Goal: Transaction & Acquisition: Purchase product/service

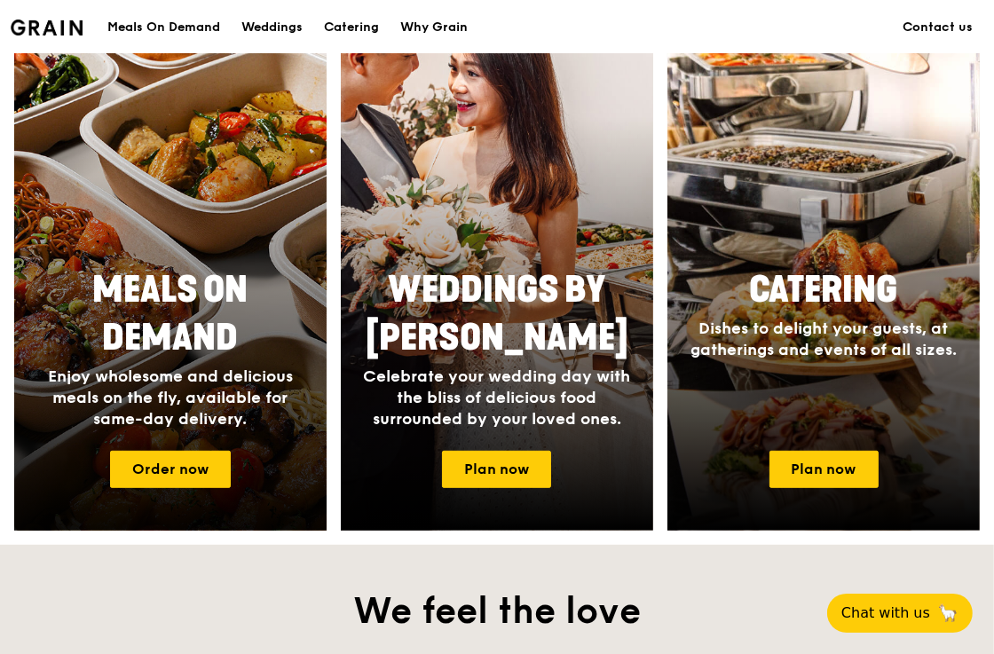
scroll to position [888, 0]
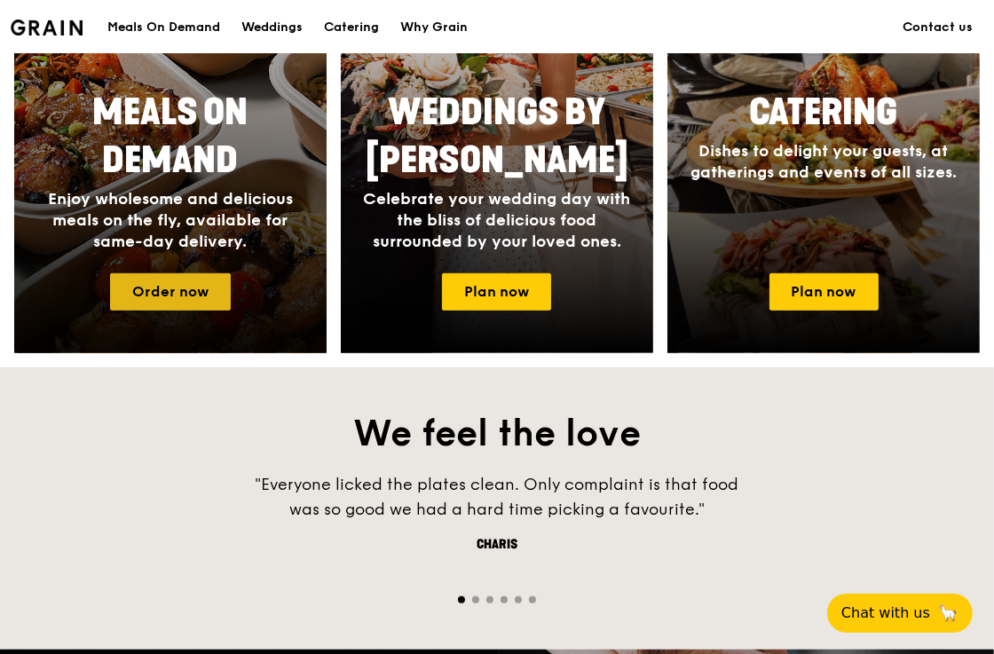
click at [226, 297] on link "Order now" at bounding box center [170, 291] width 121 height 37
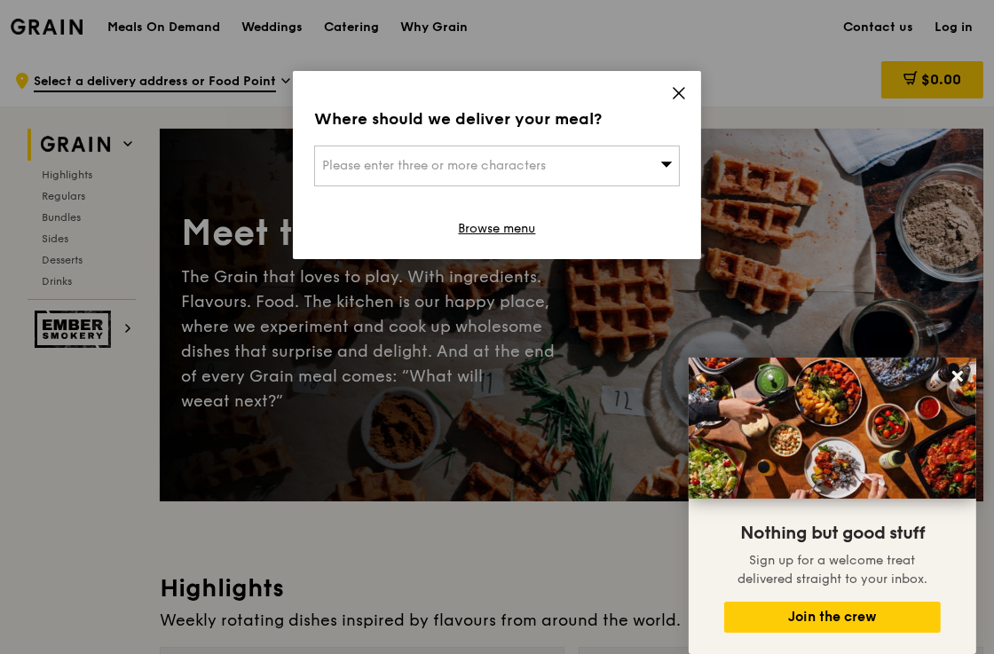
click at [611, 163] on div "Please enter three or more characters" at bounding box center [497, 166] width 366 height 41
click at [603, 165] on input "search" at bounding box center [497, 166] width 364 height 39
click at [492, 161] on input "search" at bounding box center [497, 166] width 364 height 39
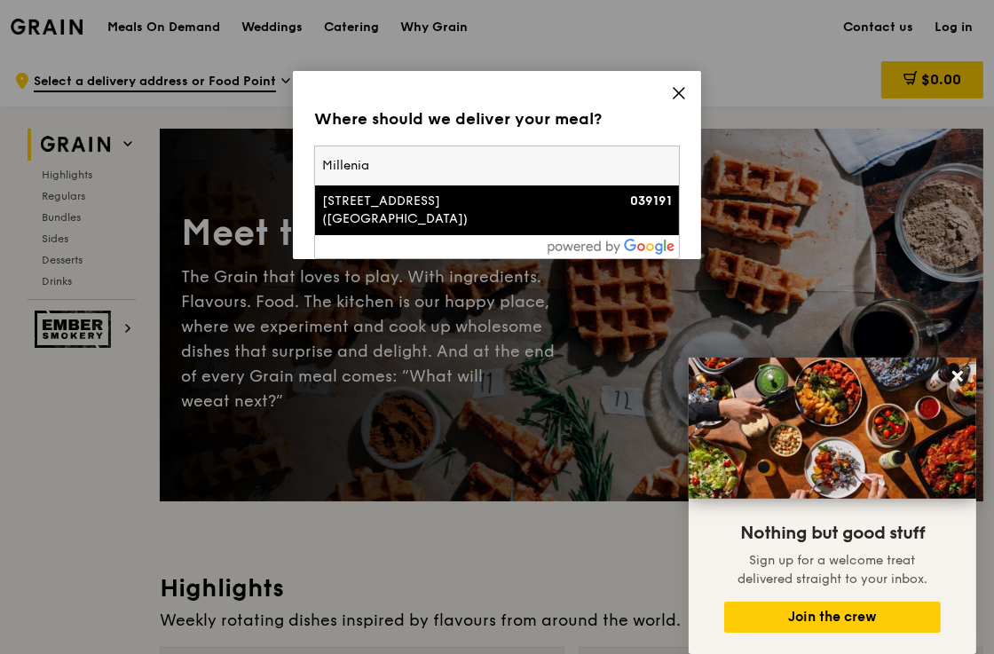
type input "Millenia"
click at [513, 235] on div at bounding box center [497, 246] width 364 height 23
click at [518, 196] on div "[STREET_ADDRESS] ([GEOGRAPHIC_DATA])" at bounding box center [453, 211] width 263 height 36
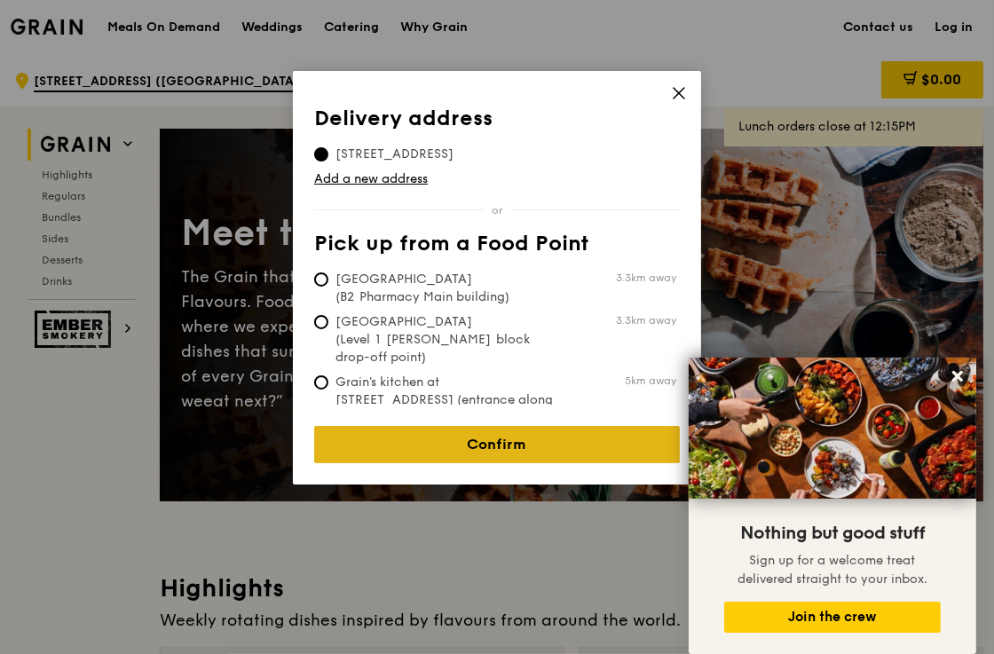
click at [501, 431] on link "Confirm" at bounding box center [497, 444] width 366 height 37
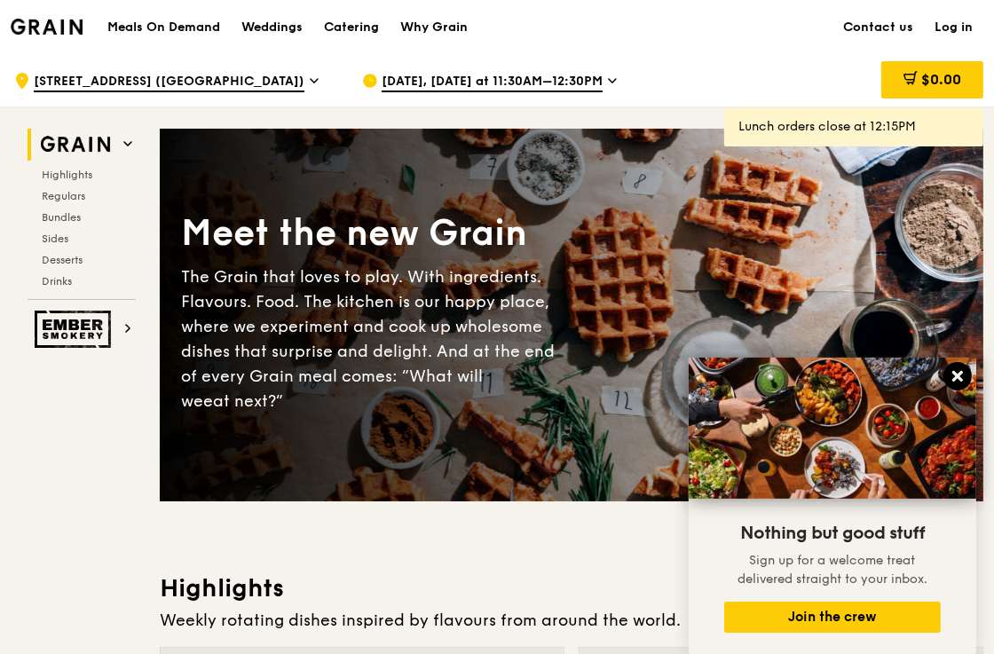
click at [957, 371] on icon at bounding box center [958, 376] width 16 height 16
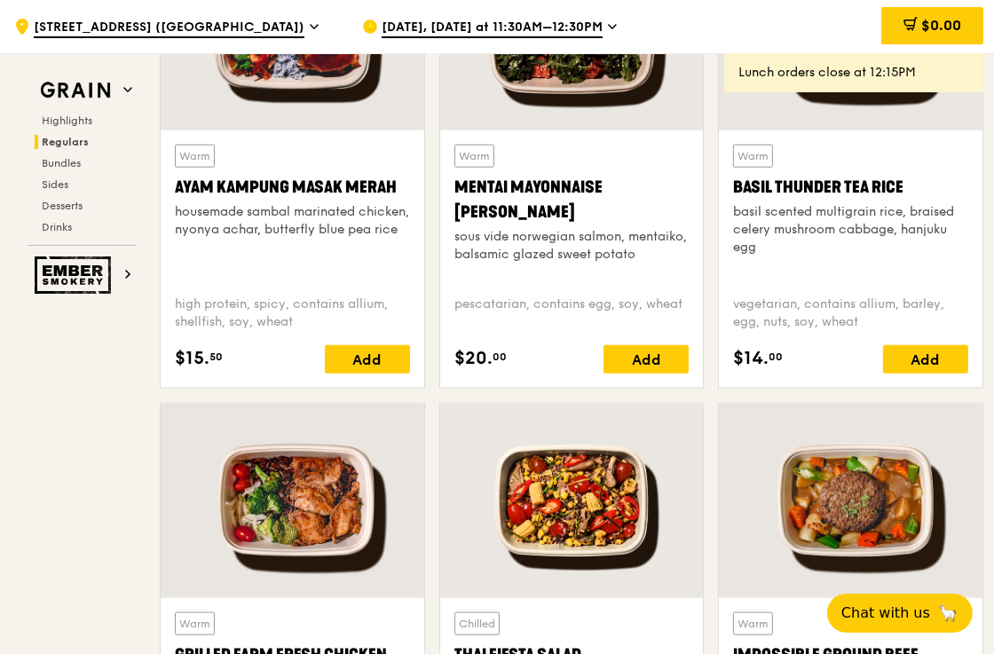
scroll to position [1953, 0]
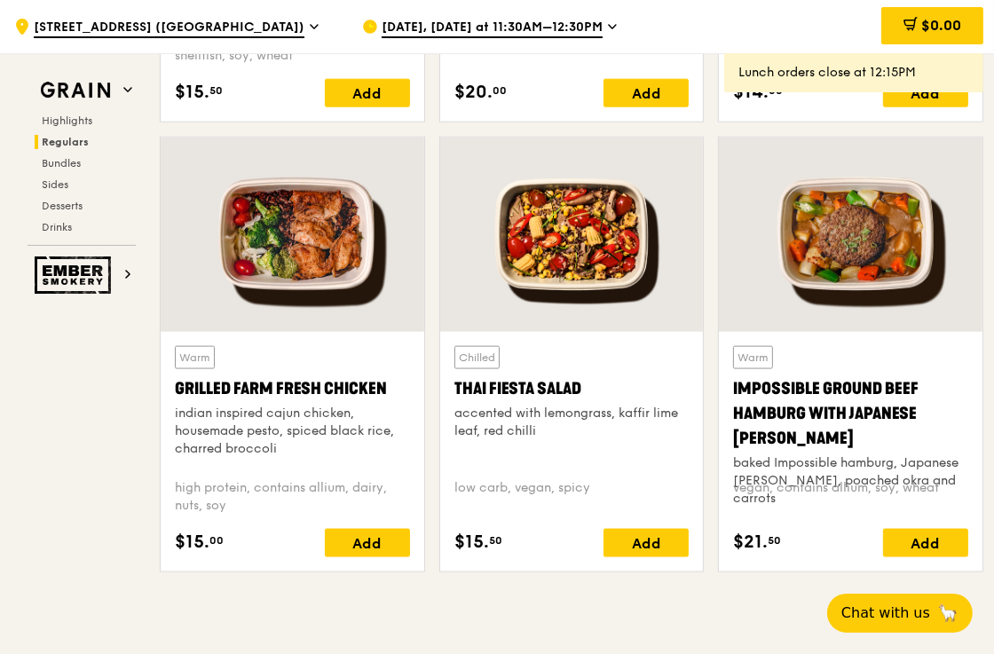
click at [272, 285] on div at bounding box center [293, 235] width 264 height 194
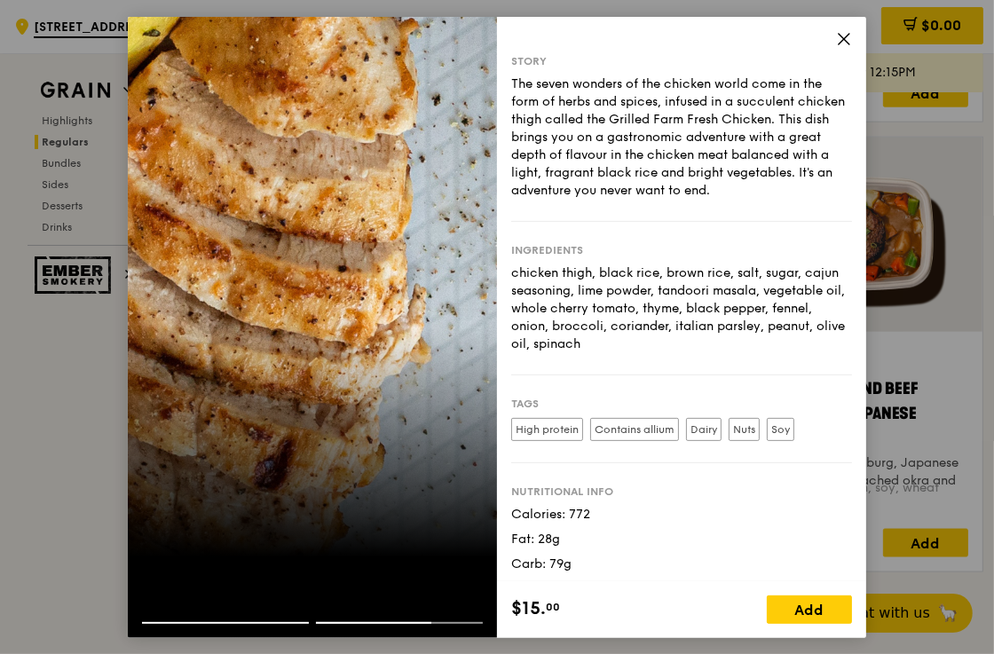
click at [841, 43] on icon at bounding box center [844, 38] width 16 height 16
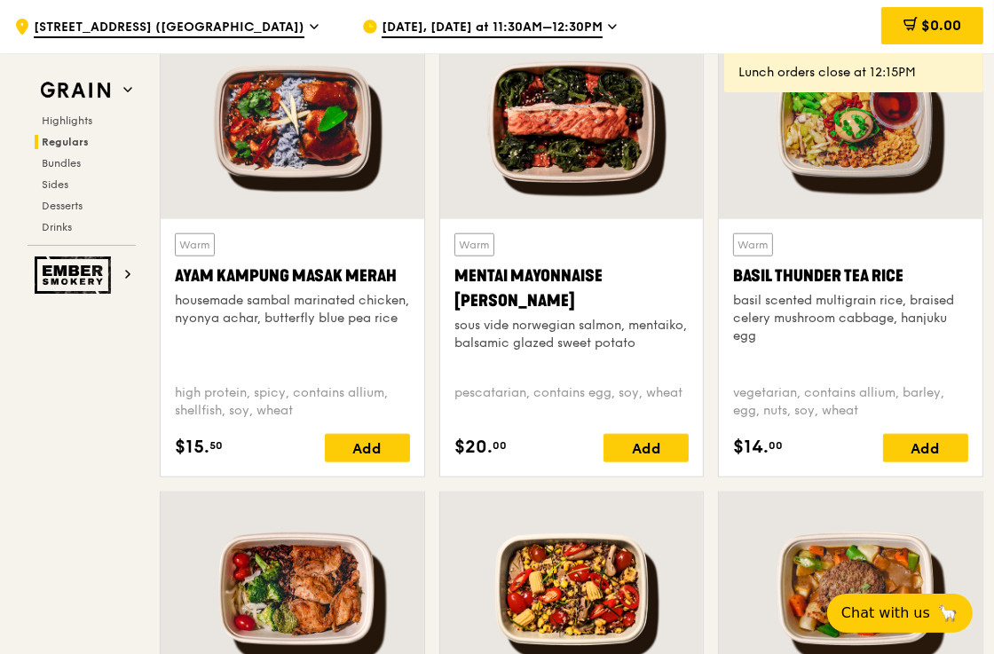
scroll to position [1509, 0]
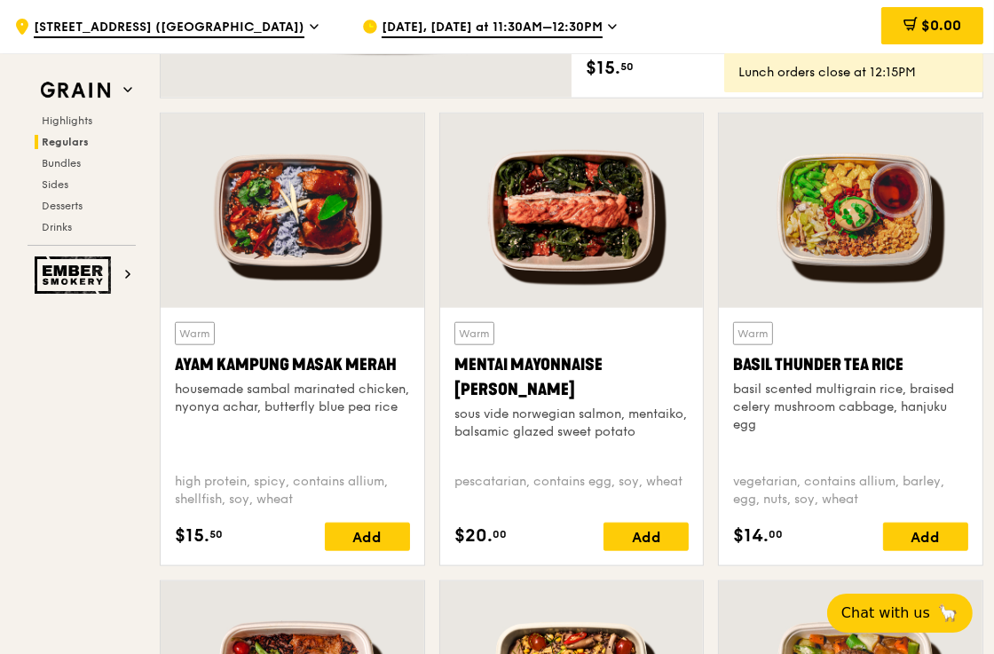
click at [278, 362] on div "Ayam Kampung Masak Merah" at bounding box center [292, 365] width 235 height 25
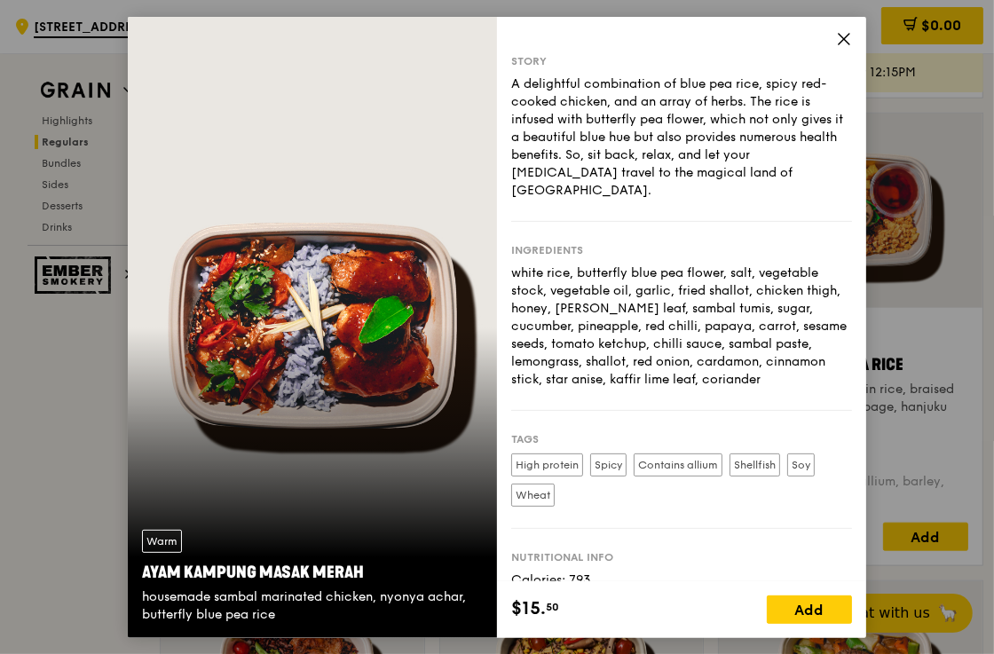
click at [836, 41] on icon at bounding box center [844, 38] width 16 height 16
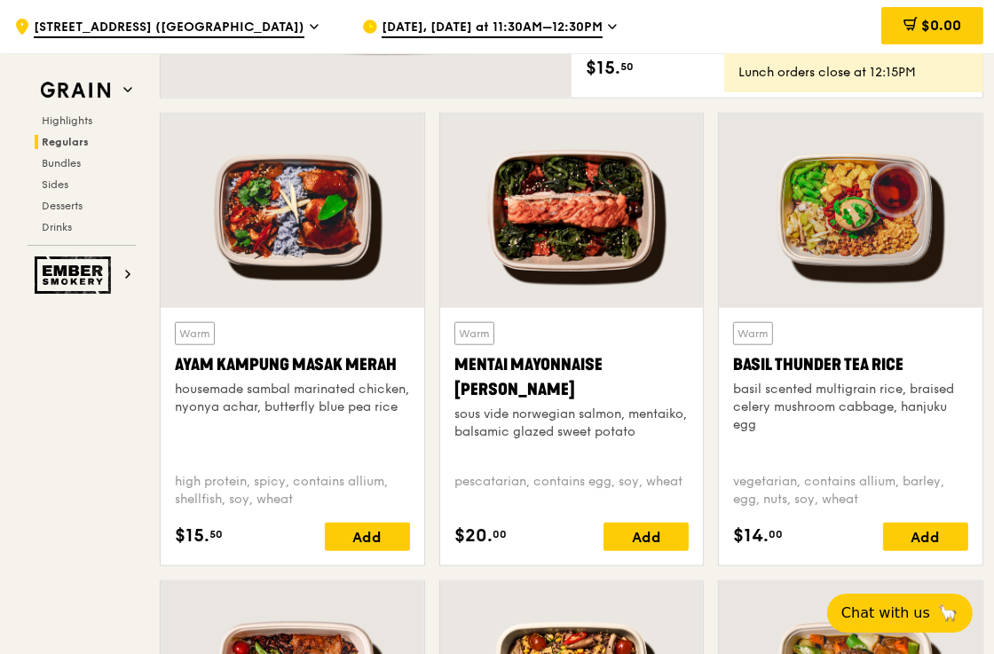
scroll to position [1776, 0]
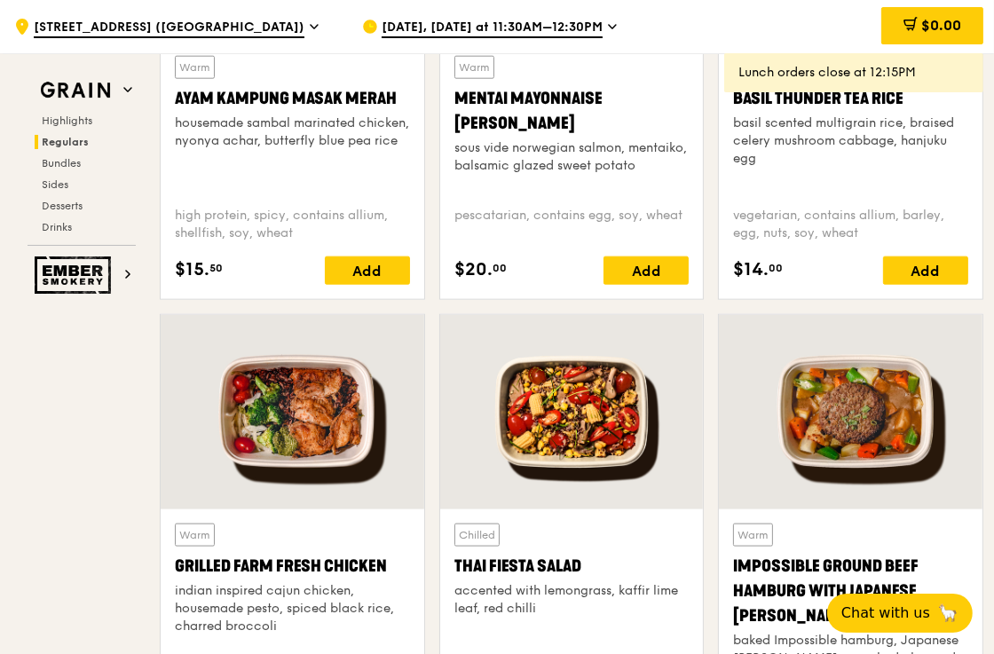
click at [278, 431] on div at bounding box center [293, 412] width 264 height 194
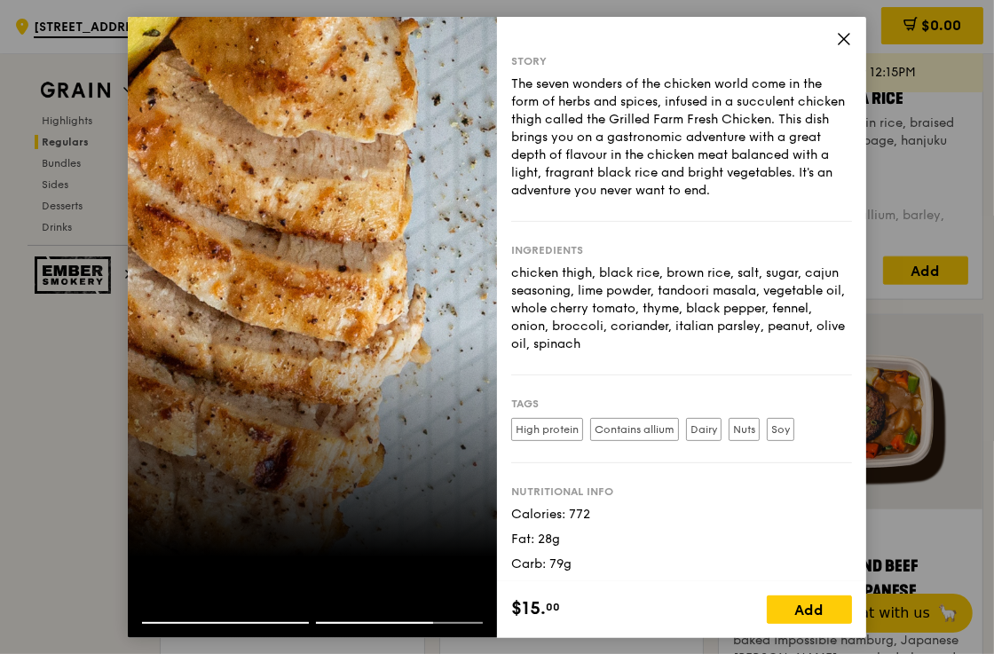
click at [849, 44] on icon at bounding box center [844, 38] width 16 height 16
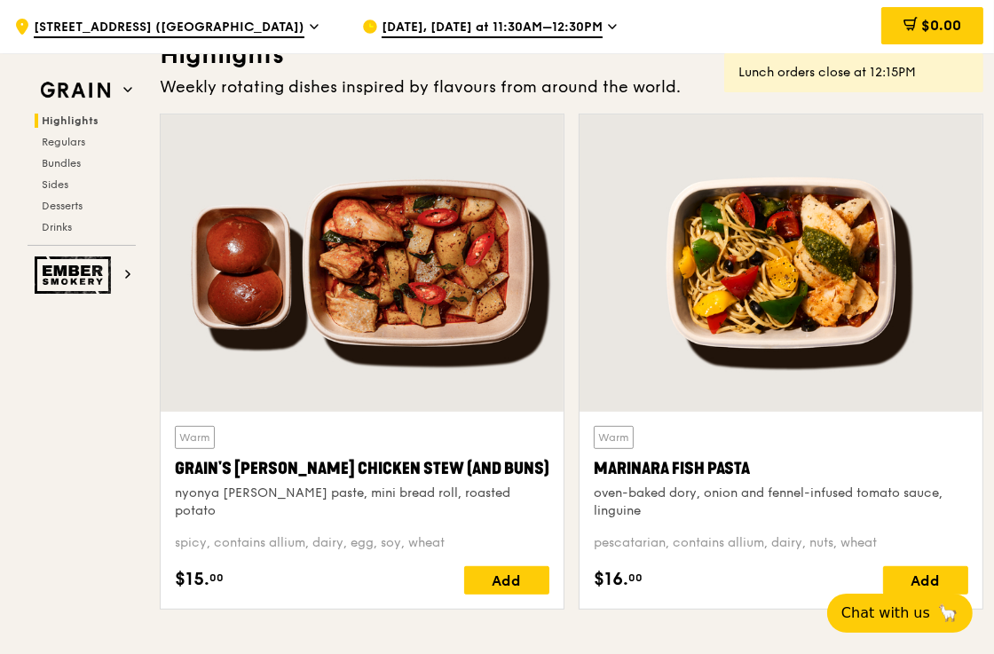
scroll to position [622, 0]
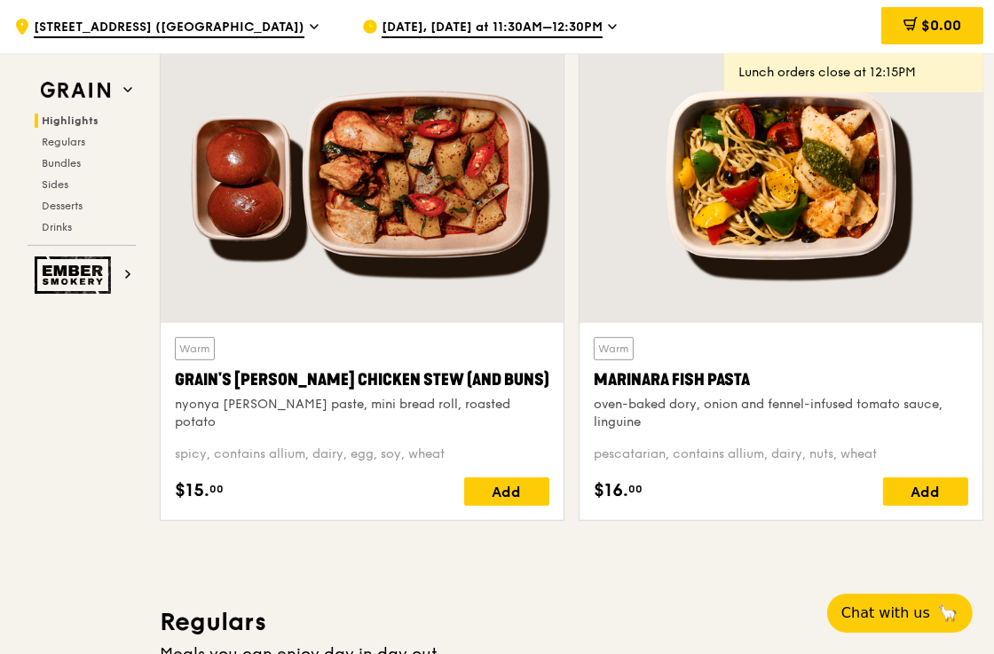
click at [788, 368] on div "Marinara Fish Pasta" at bounding box center [781, 380] width 375 height 25
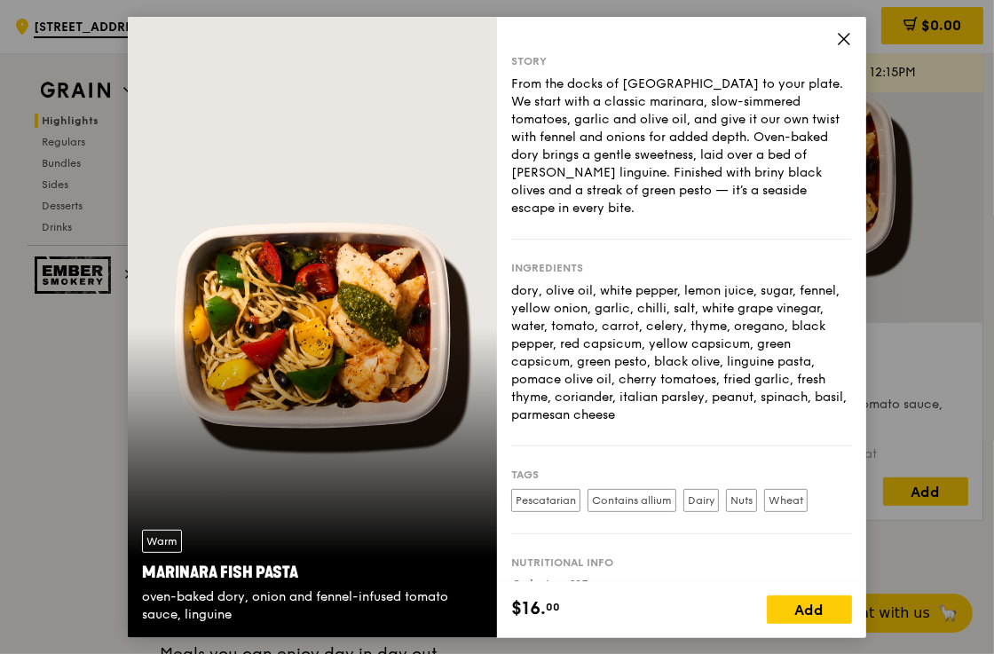
click at [842, 33] on icon at bounding box center [844, 38] width 16 height 16
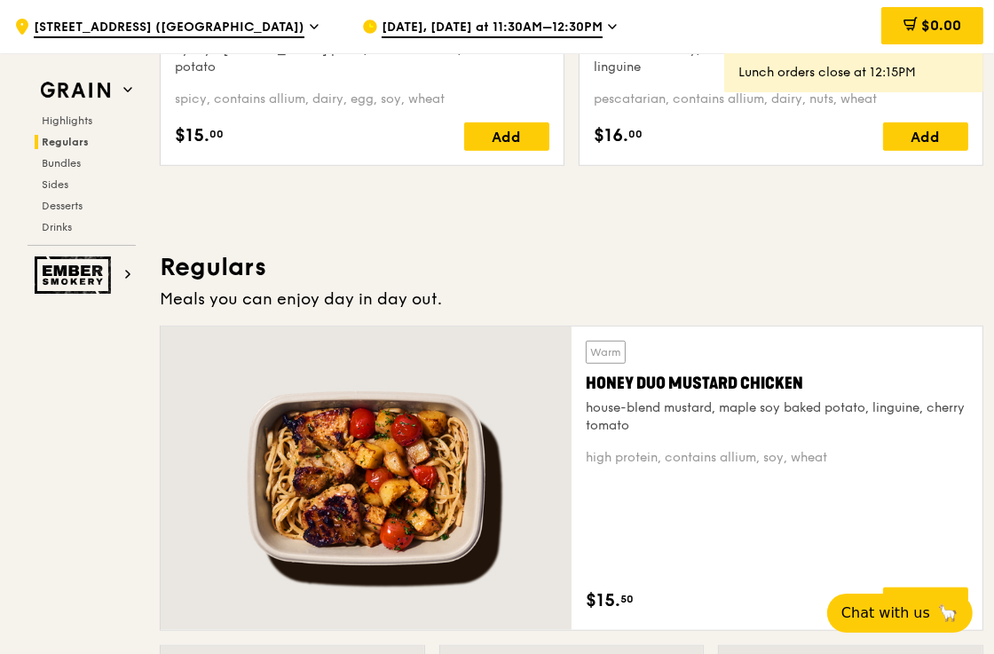
scroll to position [1332, 0]
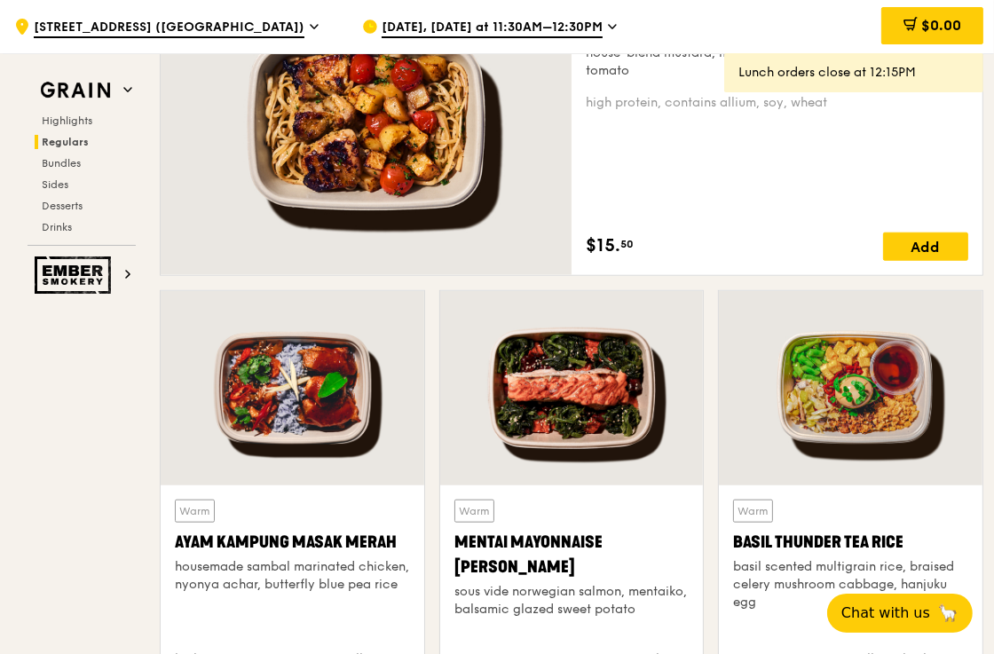
click at [589, 404] on div at bounding box center [572, 388] width 264 height 194
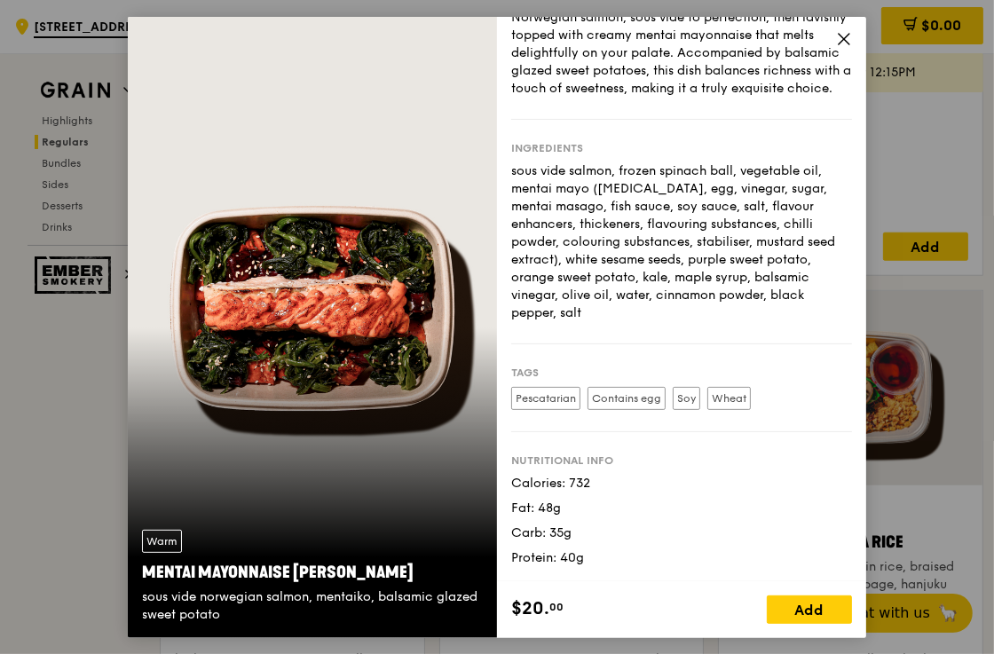
scroll to position [0, 0]
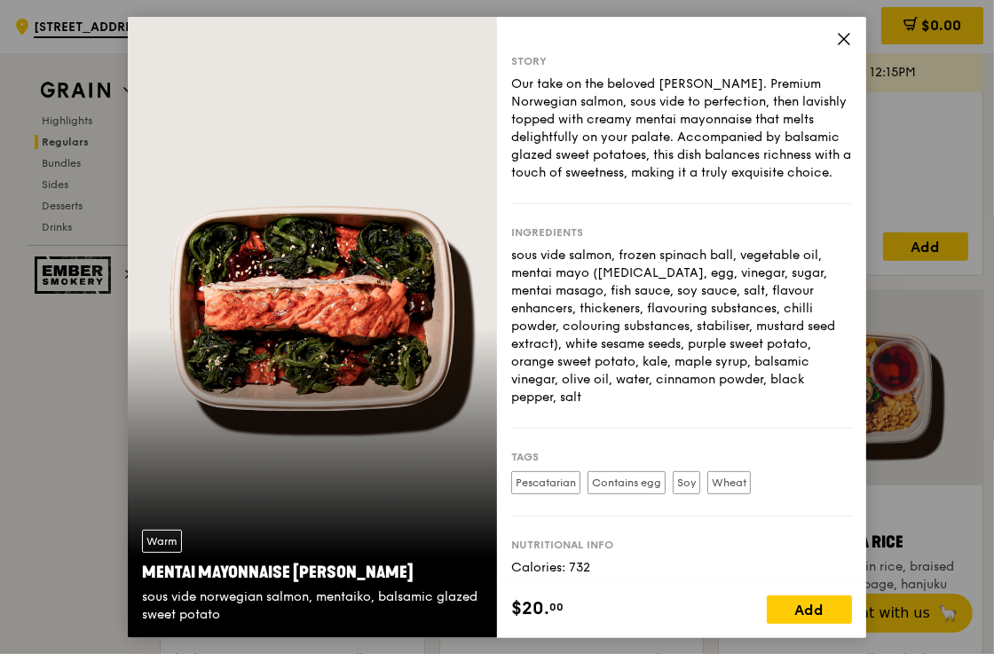
click at [833, 36] on div "Story Our take on the beloved mentaiko salmon. Premium Norwegian salmon, sous v…" at bounding box center [681, 298] width 369 height 565
click at [843, 38] on icon at bounding box center [844, 38] width 16 height 16
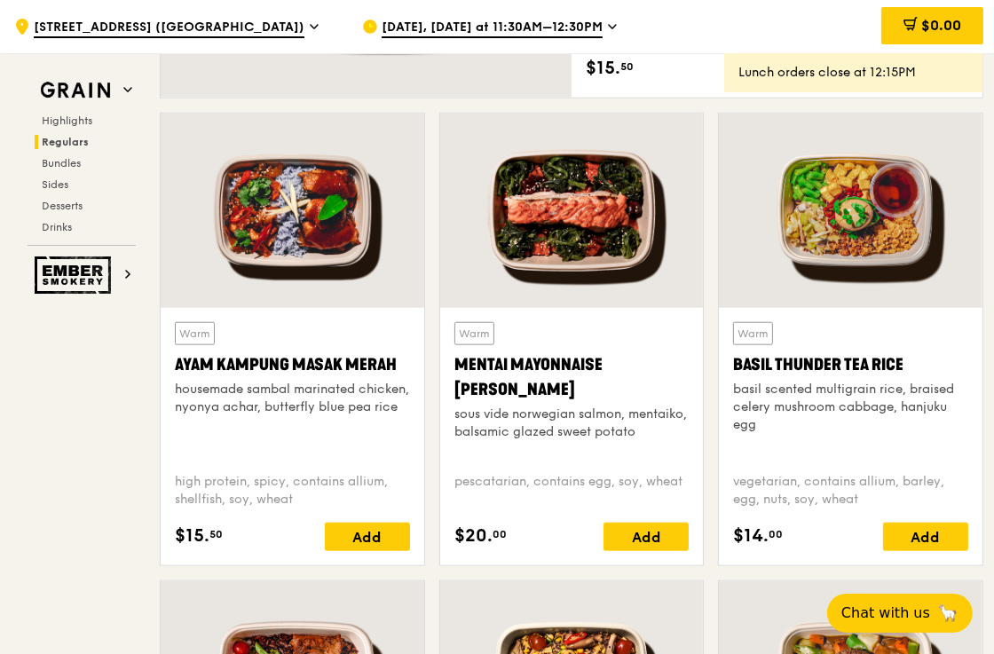
scroll to position [1598, 0]
